Goal: Check status: Check status

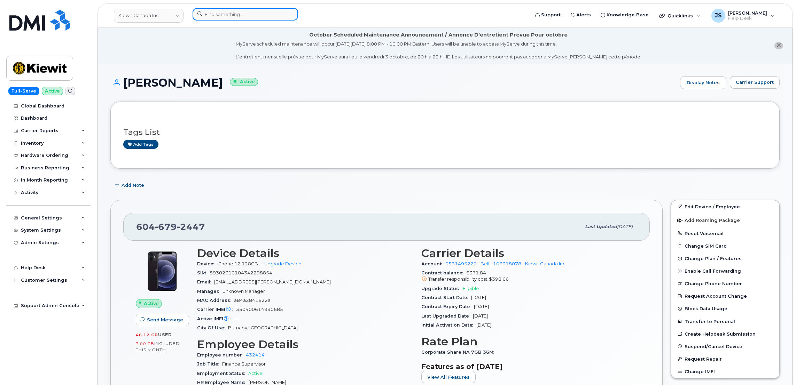
click at [256, 13] on input at bounding box center [245, 14] width 105 height 13
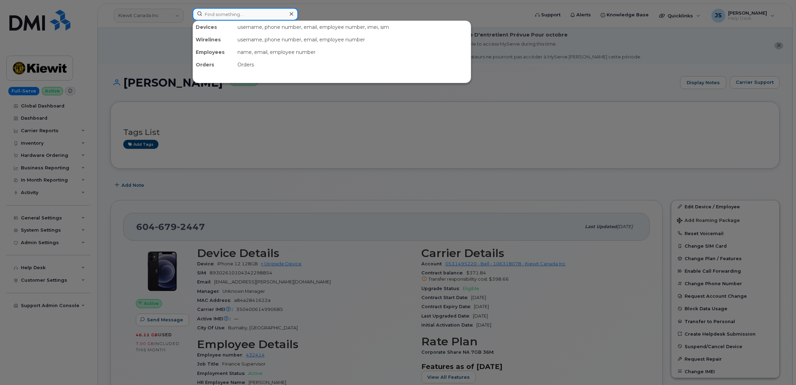
paste input "301989"
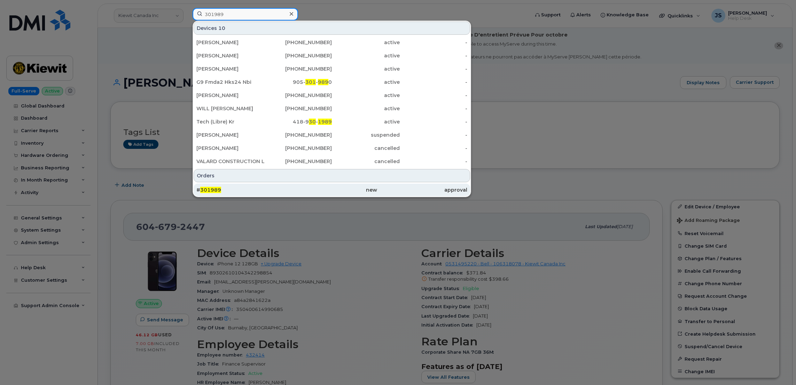
type input "301989"
click at [246, 191] on div "# 301989" at bounding box center [241, 190] width 90 height 7
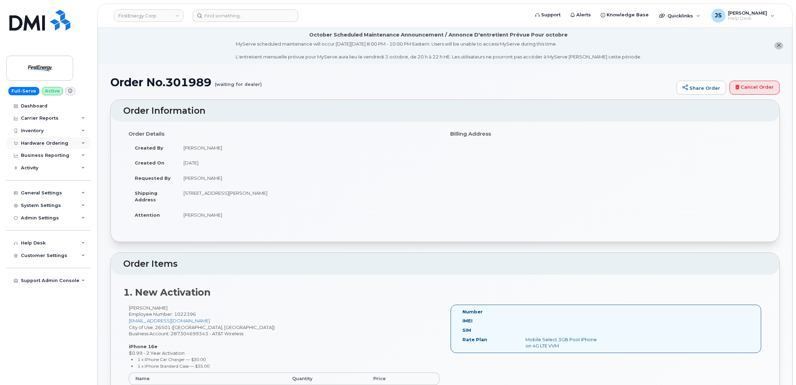
click at [83, 145] on icon at bounding box center [82, 143] width 3 height 3
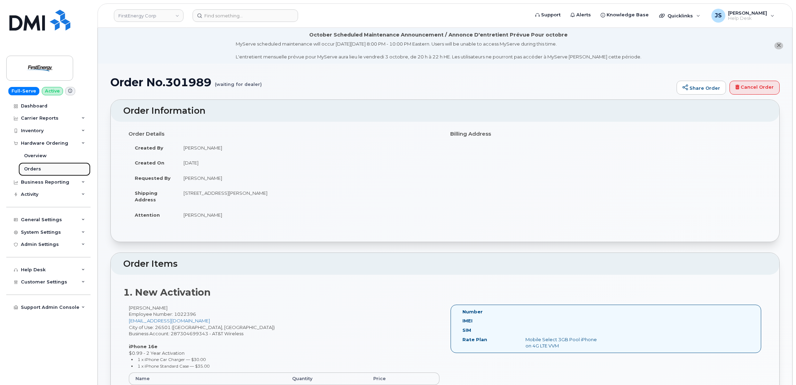
click at [43, 167] on link "Orders" at bounding box center [54, 169] width 72 height 13
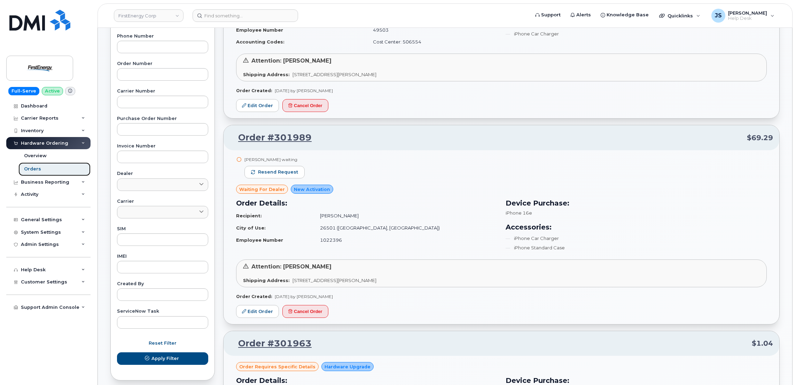
scroll to position [209, 0]
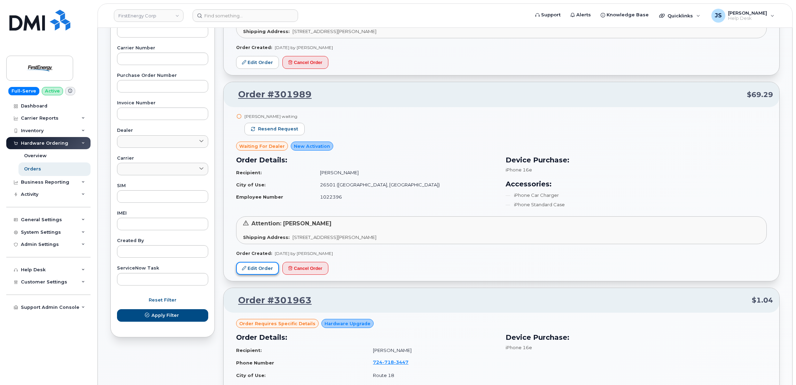
click at [245, 271] on link "Edit Order" at bounding box center [257, 268] width 43 height 13
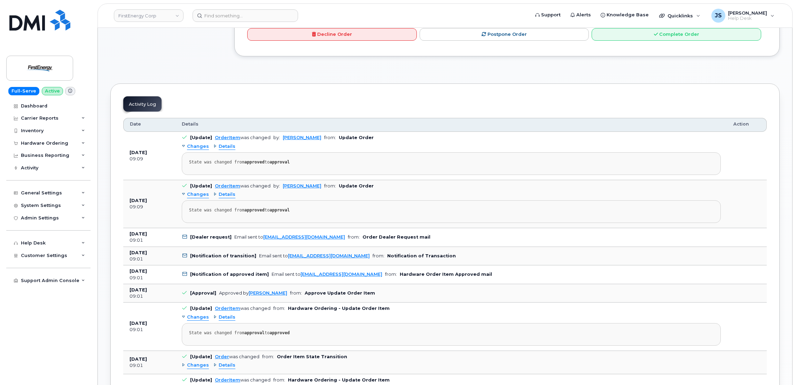
scroll to position [418, 0]
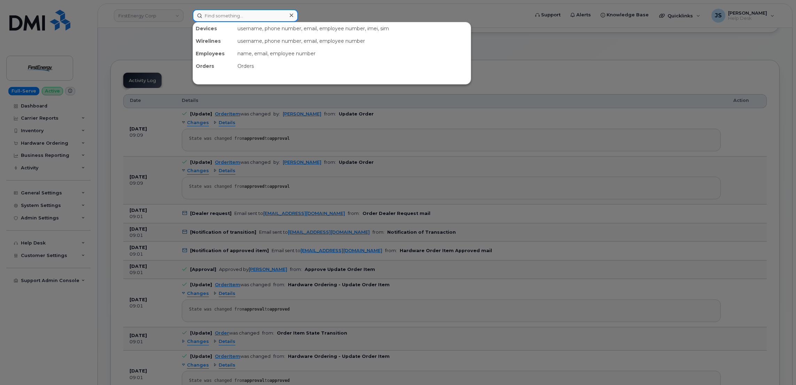
paste input "913-302-9008"
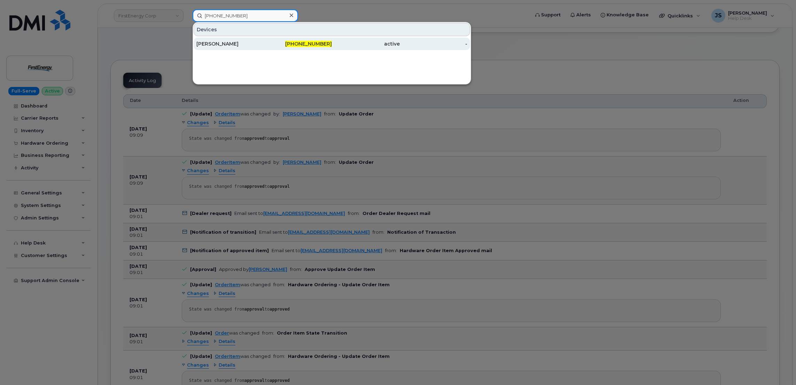
type input "913-302-9008"
click at [215, 46] on div "John Connor" at bounding box center [230, 43] width 68 height 7
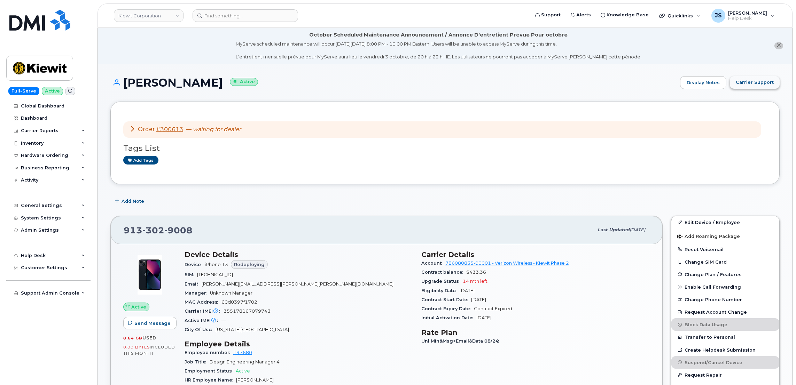
click at [759, 78] on button "Carrier Support" at bounding box center [755, 82] width 50 height 13
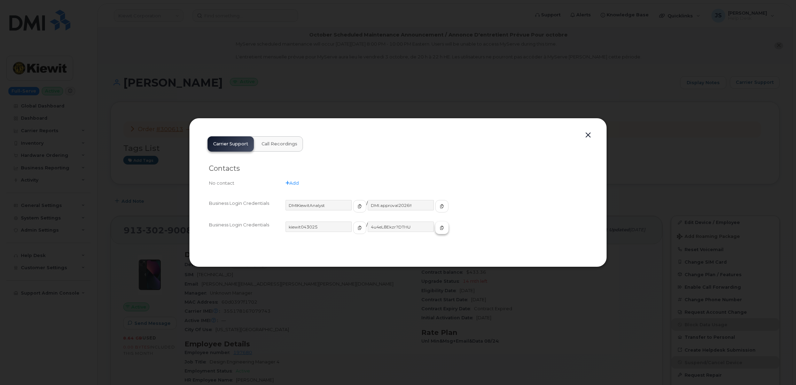
click at [440, 226] on icon "button" at bounding box center [442, 228] width 4 height 4
click at [147, 107] on div at bounding box center [398, 192] width 796 height 385
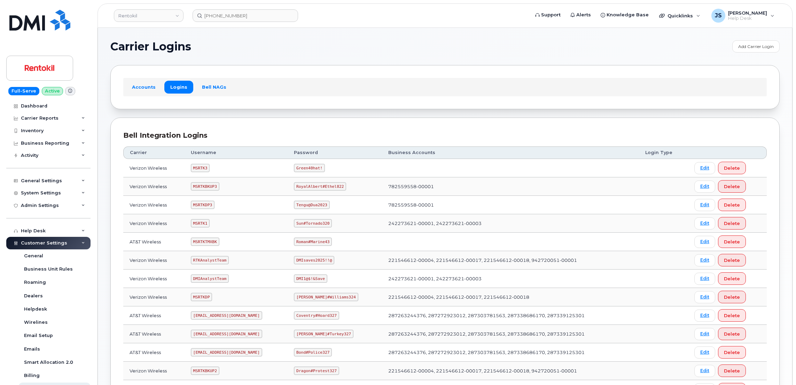
scroll to position [118, 0]
